Goal: Information Seeking & Learning: Learn about a topic

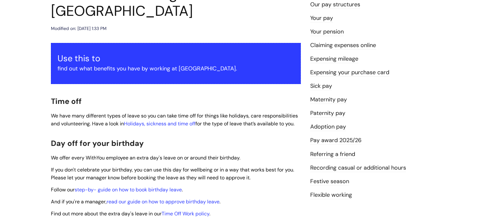
scroll to position [95, 0]
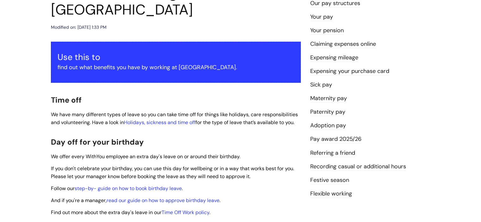
drag, startPoint x: 76, startPoint y: 99, endPoint x: 94, endPoint y: 111, distance: 21.4
click at [94, 111] on p "We have many different types of leave so you can take time off for things like …" at bounding box center [176, 119] width 250 height 16
click at [95, 112] on p "We have many different types of leave so you can take time off for things like …" at bounding box center [176, 119] width 250 height 16
drag, startPoint x: 153, startPoint y: 131, endPoint x: 154, endPoint y: 134, distance: 3.3
click at [153, 135] on h2 "Day off for your birthday" at bounding box center [176, 142] width 250 height 14
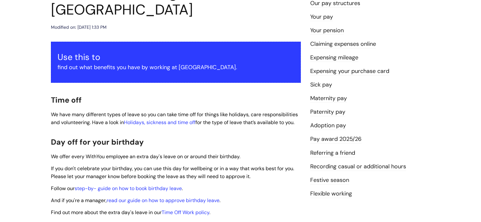
click at [155, 135] on h2 "Day off for your birthday" at bounding box center [176, 142] width 250 height 14
drag, startPoint x: 144, startPoint y: 144, endPoint x: 242, endPoint y: 148, distance: 98.4
click at [242, 153] on p "We offer every WithYou employee an extra day's leave on or around their birthda…" at bounding box center [176, 157] width 250 height 8
click at [247, 153] on p "We offer every WithYou employee an extra day's leave on or around their birthda…" at bounding box center [176, 157] width 250 height 8
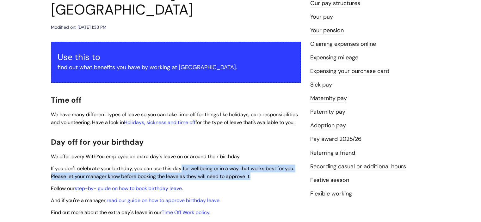
drag, startPoint x: 254, startPoint y: 168, endPoint x: 183, endPoint y: 157, distance: 72.3
click at [183, 165] on p "If you don't celebrate your birthday, you can use this day for wellbeing or in …" at bounding box center [176, 173] width 250 height 16
click at [185, 165] on span "If you don't celebrate your birthday, you can use this day for wellbeing or in …" at bounding box center [172, 172] width 243 height 15
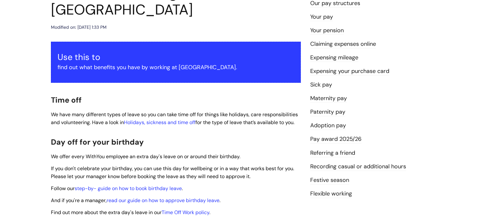
scroll to position [221, 0]
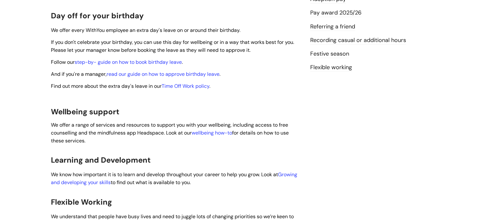
drag, startPoint x: 92, startPoint y: 116, endPoint x: 134, endPoint y: 129, distance: 43.6
click at [134, 129] on p "We offer a range of services and resources to support you with your wellbeing, …" at bounding box center [176, 132] width 250 height 23
click at [136, 129] on p "We offer a range of services and resources to support you with your wellbeing, …" at bounding box center [176, 132] width 250 height 23
drag, startPoint x: 137, startPoint y: 129, endPoint x: 105, endPoint y: 123, distance: 32.4
click at [96, 121] on p "We offer a range of services and resources to support you with your wellbeing, …" at bounding box center [176, 132] width 250 height 23
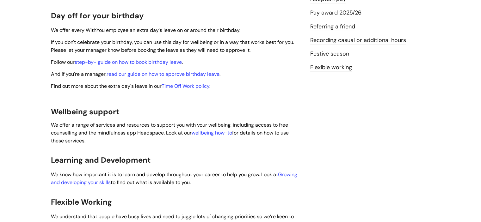
click at [107, 124] on span "We offer a range of services and resources to support you with your wellbeing, …" at bounding box center [170, 133] width 238 height 22
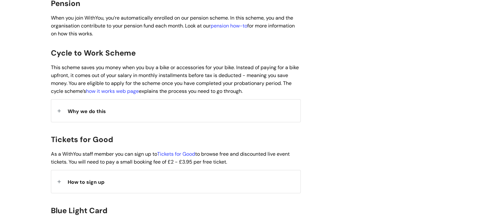
scroll to position [537, 0]
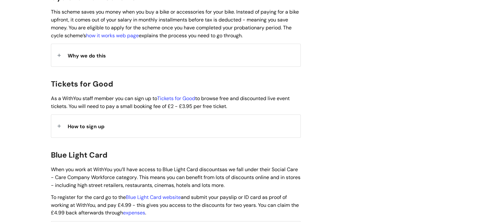
drag, startPoint x: 248, startPoint y: 84, endPoint x: 289, endPoint y: 98, distance: 43.3
click at [289, 98] on div "Use this to find out what benefits you have by working at [GEOGRAPHIC_DATA]. Ti…" at bounding box center [176, 63] width 250 height 928
click at [289, 98] on p "As a WithYou staff member you can sign up to Tickets for Good to browse free an…" at bounding box center [176, 103] width 250 height 16
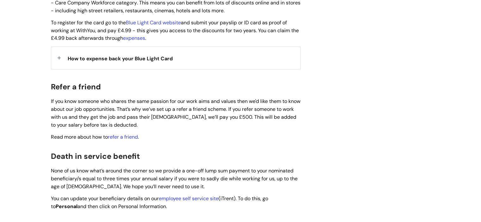
scroll to position [727, 0]
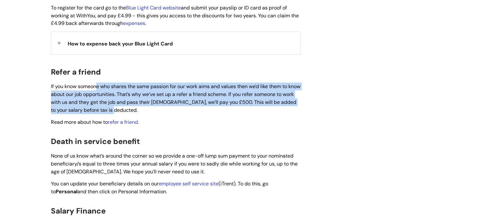
drag, startPoint x: 96, startPoint y: 77, endPoint x: 243, endPoint y: 100, distance: 149.0
click at [243, 100] on p "If you know someone who shares the same passion for our work aims and values th…" at bounding box center [176, 98] width 250 height 31
click at [211, 100] on p "If you know someone who shares the same passion for our work aims and values th…" at bounding box center [176, 98] width 250 height 31
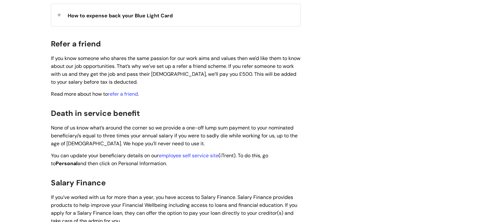
scroll to position [759, 0]
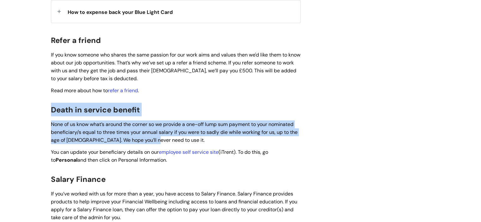
drag, startPoint x: 48, startPoint y: 102, endPoint x: 152, endPoint y: 130, distance: 107.6
click at [152, 130] on span "None of us know what’s around the corner so we provide a one-off lump sum payme…" at bounding box center [174, 132] width 247 height 22
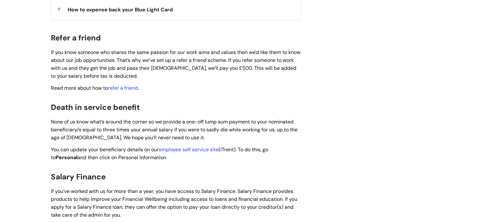
scroll to position [727, 0]
